Goal: Book appointment/travel/reservation

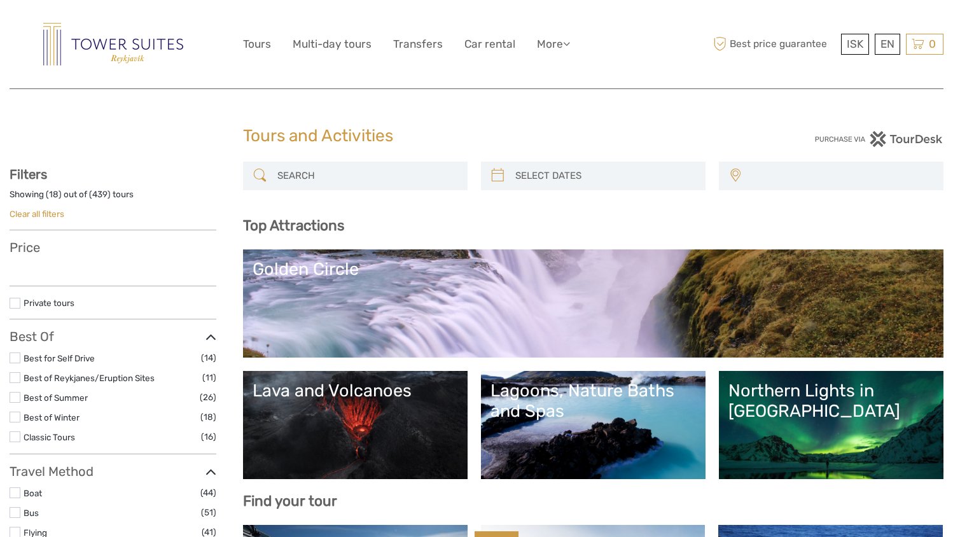
select select
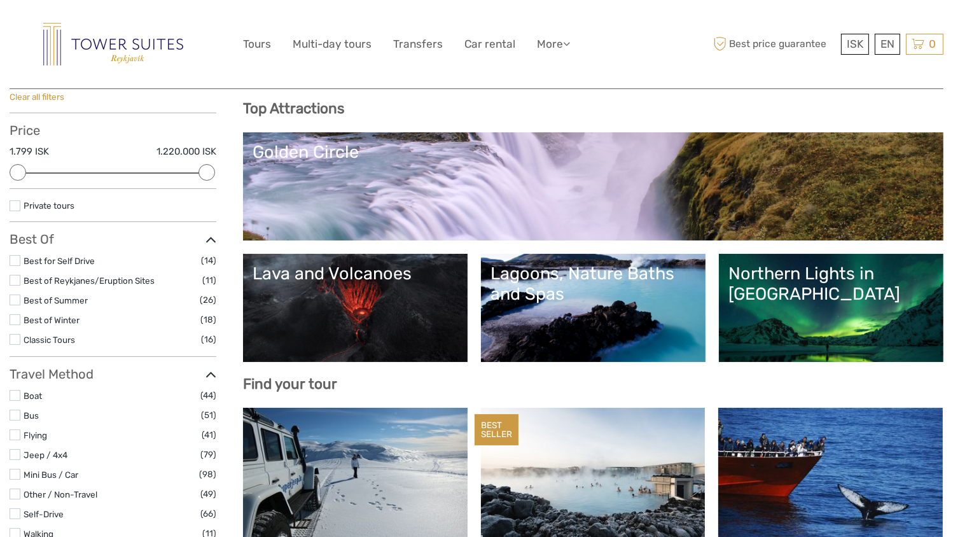
scroll to position [113, 0]
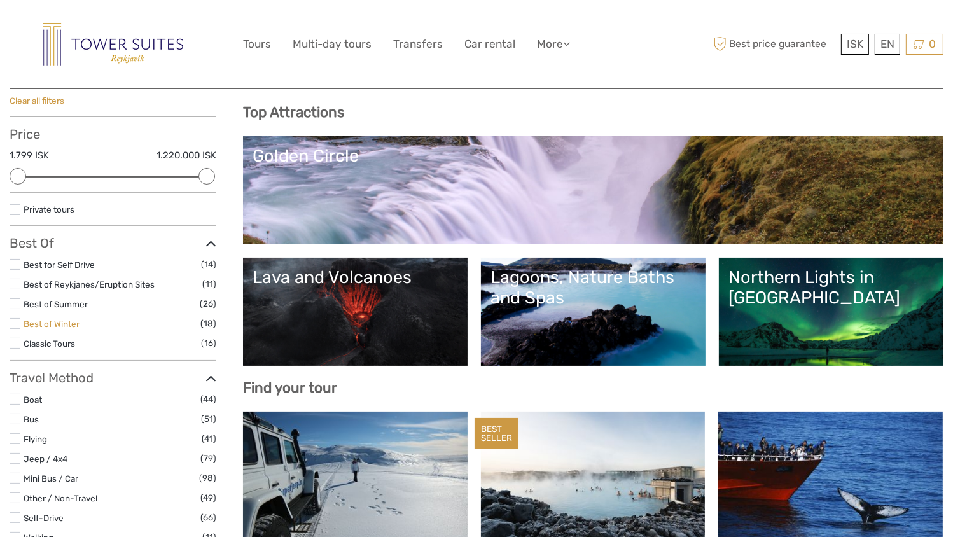
click at [74, 320] on link "Best of Winter" at bounding box center [52, 324] width 56 height 10
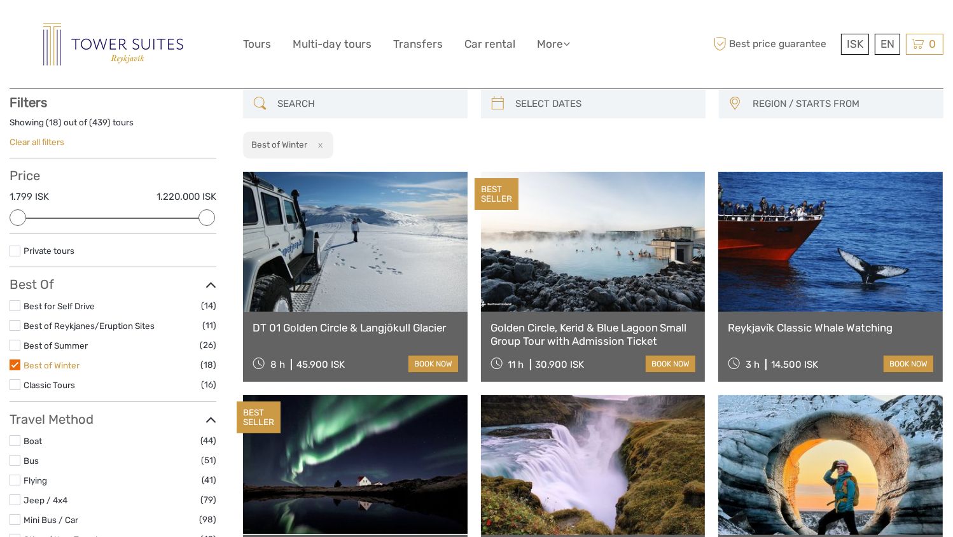
scroll to position [72, 0]
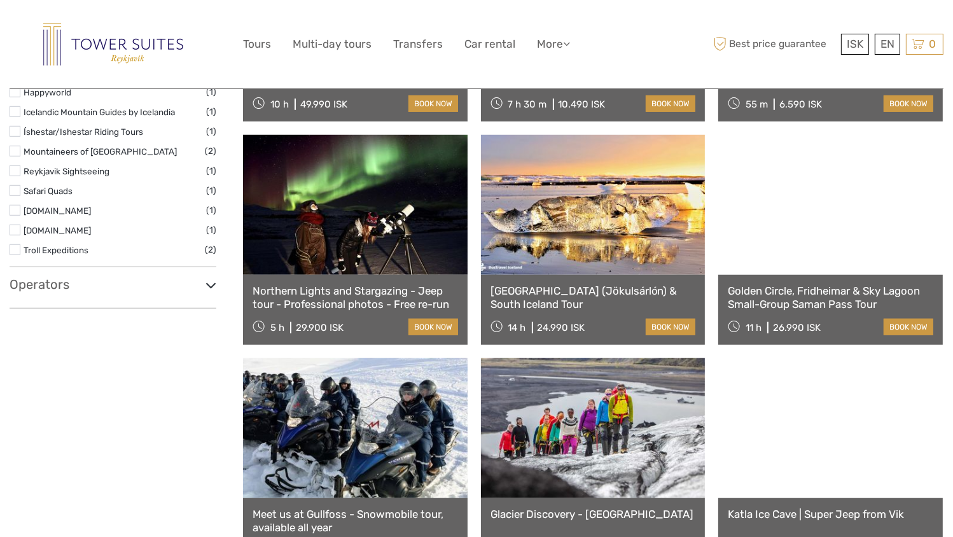
scroll to position [978, 0]
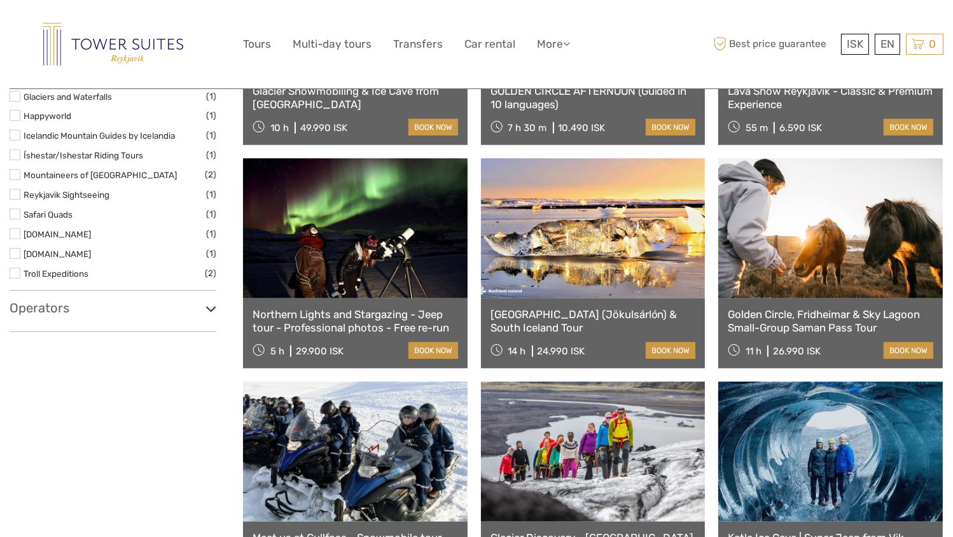
click at [310, 254] on link at bounding box center [355, 228] width 225 height 140
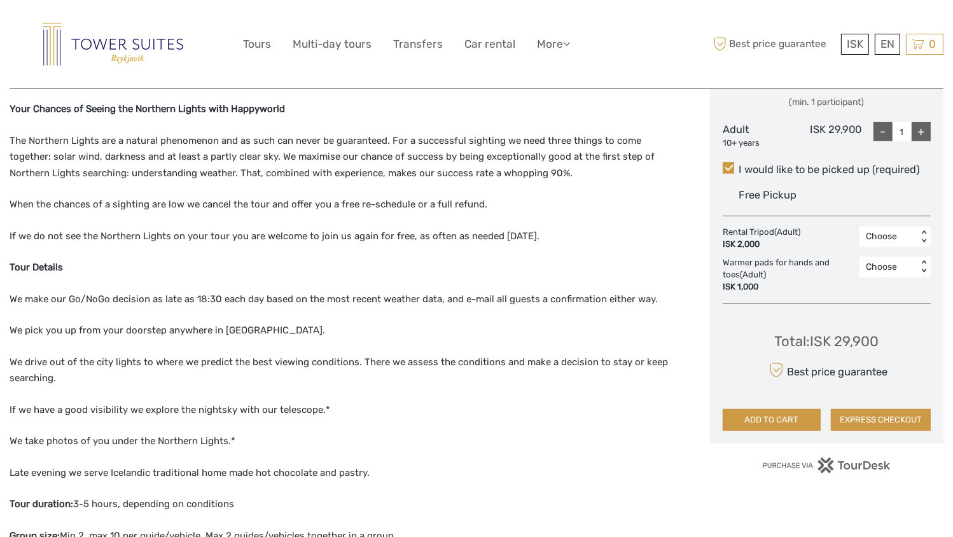
scroll to position [544, 0]
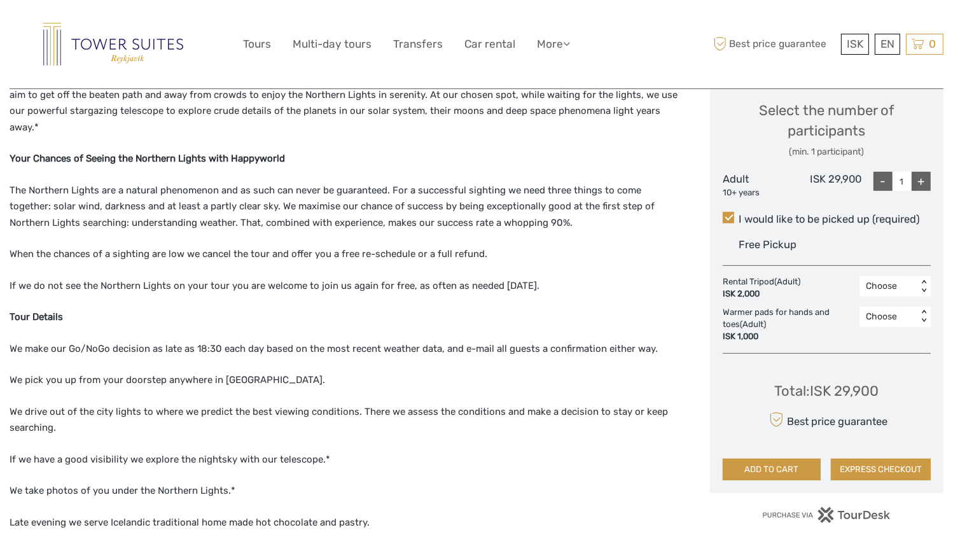
click at [922, 187] on div "+" at bounding box center [920, 181] width 19 height 19
type input "2"
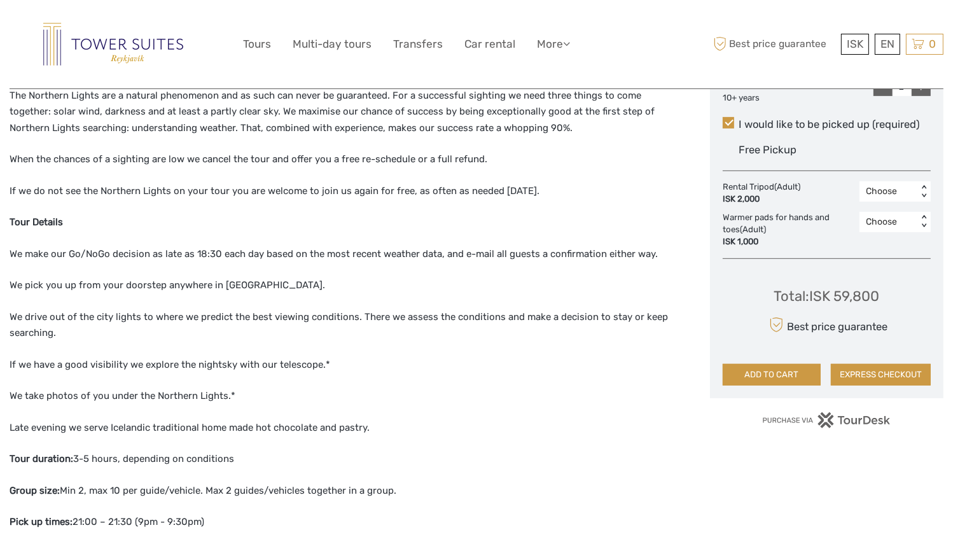
scroll to position [624, 0]
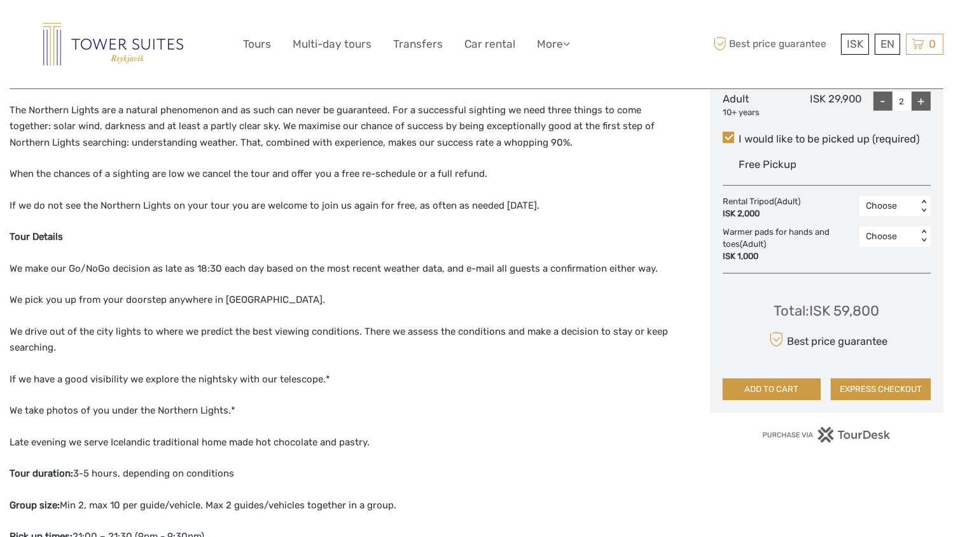
click at [883, 240] on div "Choose" at bounding box center [888, 236] width 45 height 13
click at [885, 312] on div "2" at bounding box center [895, 313] width 59 height 22
click at [877, 207] on div "Choose" at bounding box center [888, 206] width 45 height 13
click at [880, 282] on div "2" at bounding box center [895, 283] width 59 height 22
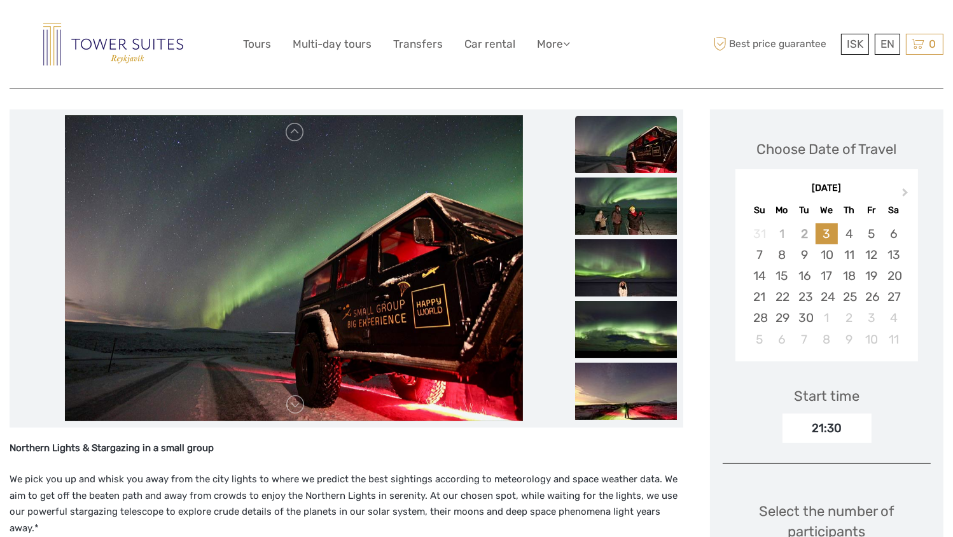
scroll to position [142, 0]
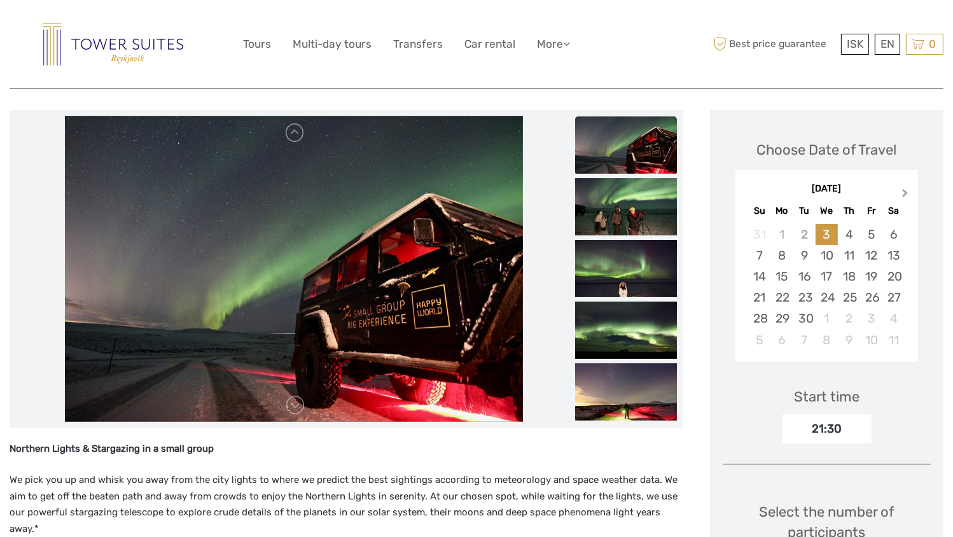
click at [899, 193] on button "Next Month" at bounding box center [906, 196] width 20 height 20
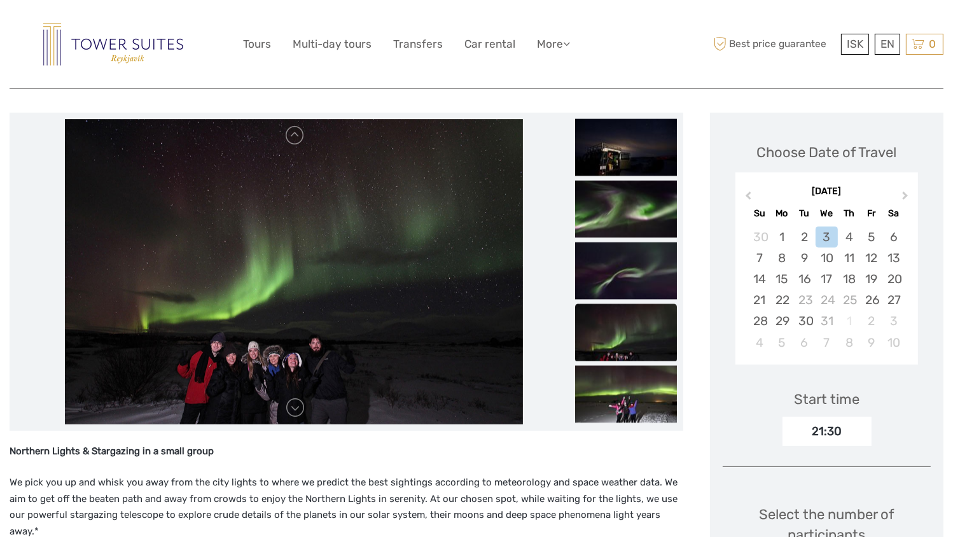
scroll to position [120, 0]
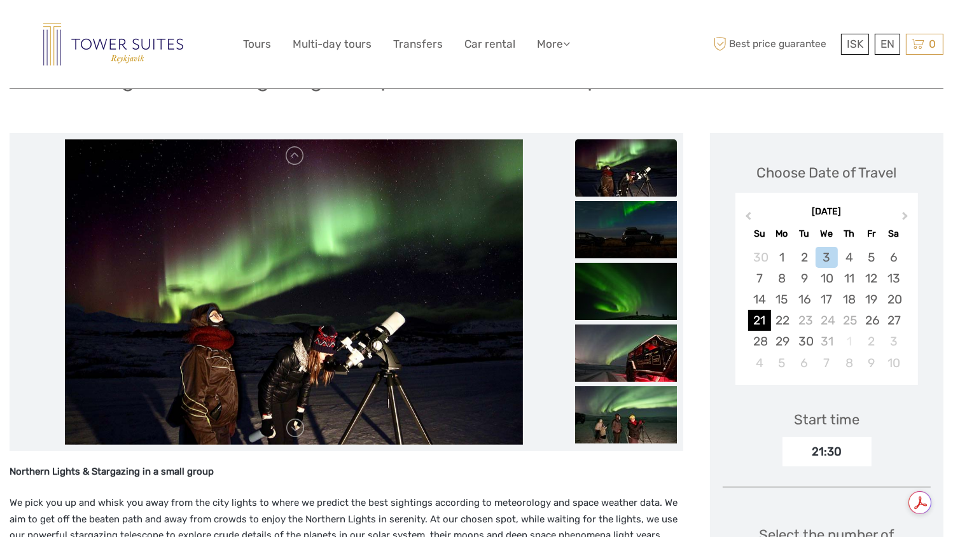
click at [761, 318] on div "21" at bounding box center [759, 320] width 22 height 21
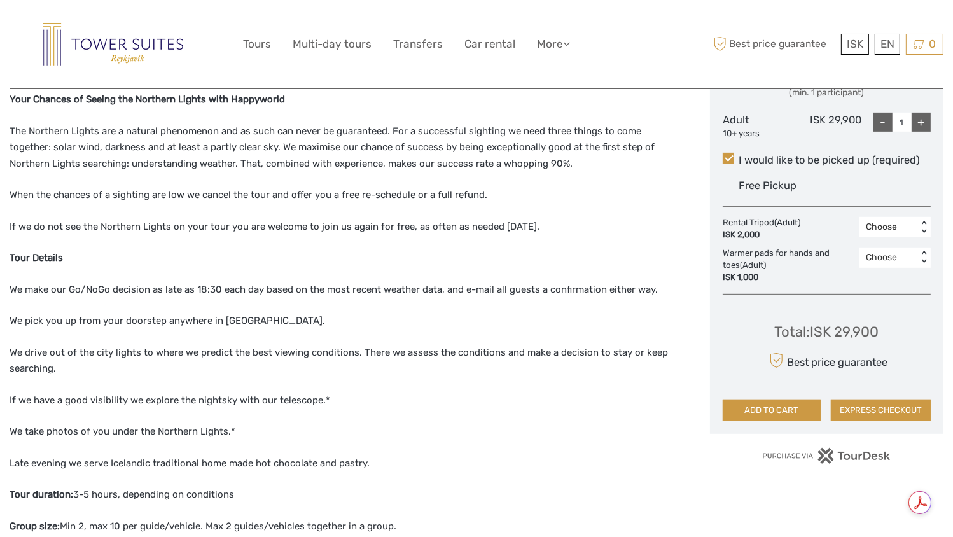
scroll to position [605, 0]
